Goal: Find contact information: Find contact information

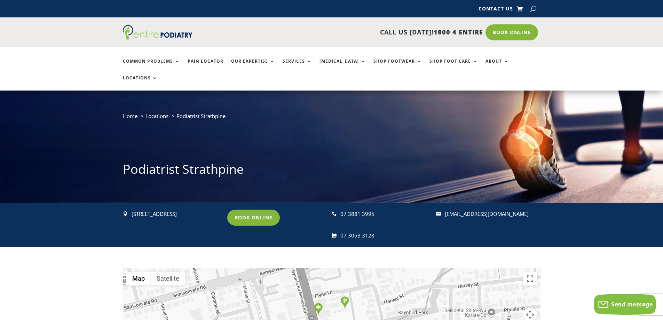
drag, startPoint x: 132, startPoint y: 196, endPoint x: 219, endPoint y: 196, distance: 86.6
click at [219, 209] on p "[STREET_ADDRESS]" at bounding box center [175, 213] width 89 height 9
copy p "[STREET_ADDRESS]"
drag, startPoint x: 378, startPoint y: 196, endPoint x: 339, endPoint y: 197, distance: 39.0
click at [339, 209] on div " 07 3881 3995" at bounding box center [380, 213] width 98 height 9
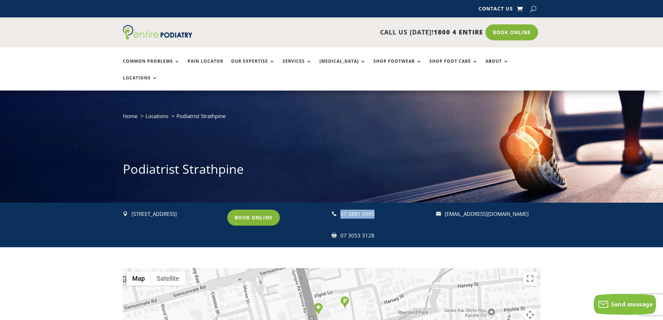
copy div " 07 3881 3995"
click at [367, 209] on div "07 3881 3995" at bounding box center [384, 213] width 89 height 9
drag, startPoint x: 372, startPoint y: 197, endPoint x: 348, endPoint y: 196, distance: 23.7
click at [348, 209] on div "07 3881 3995" at bounding box center [384, 213] width 89 height 9
copy div "3881 3995"
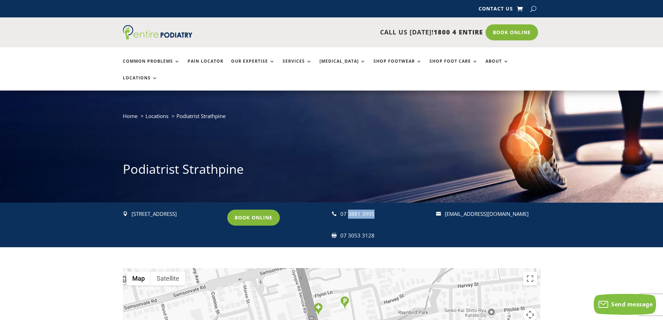
drag, startPoint x: 521, startPoint y: 197, endPoint x: 444, endPoint y: 196, distance: 77.2
click at [444, 209] on p "[EMAIL_ADDRESS][DOMAIN_NAME]" at bounding box center [488, 213] width 89 height 9
copy link "[EMAIL_ADDRESS][DOMAIN_NAME]"
